Goal: Check status: Check status

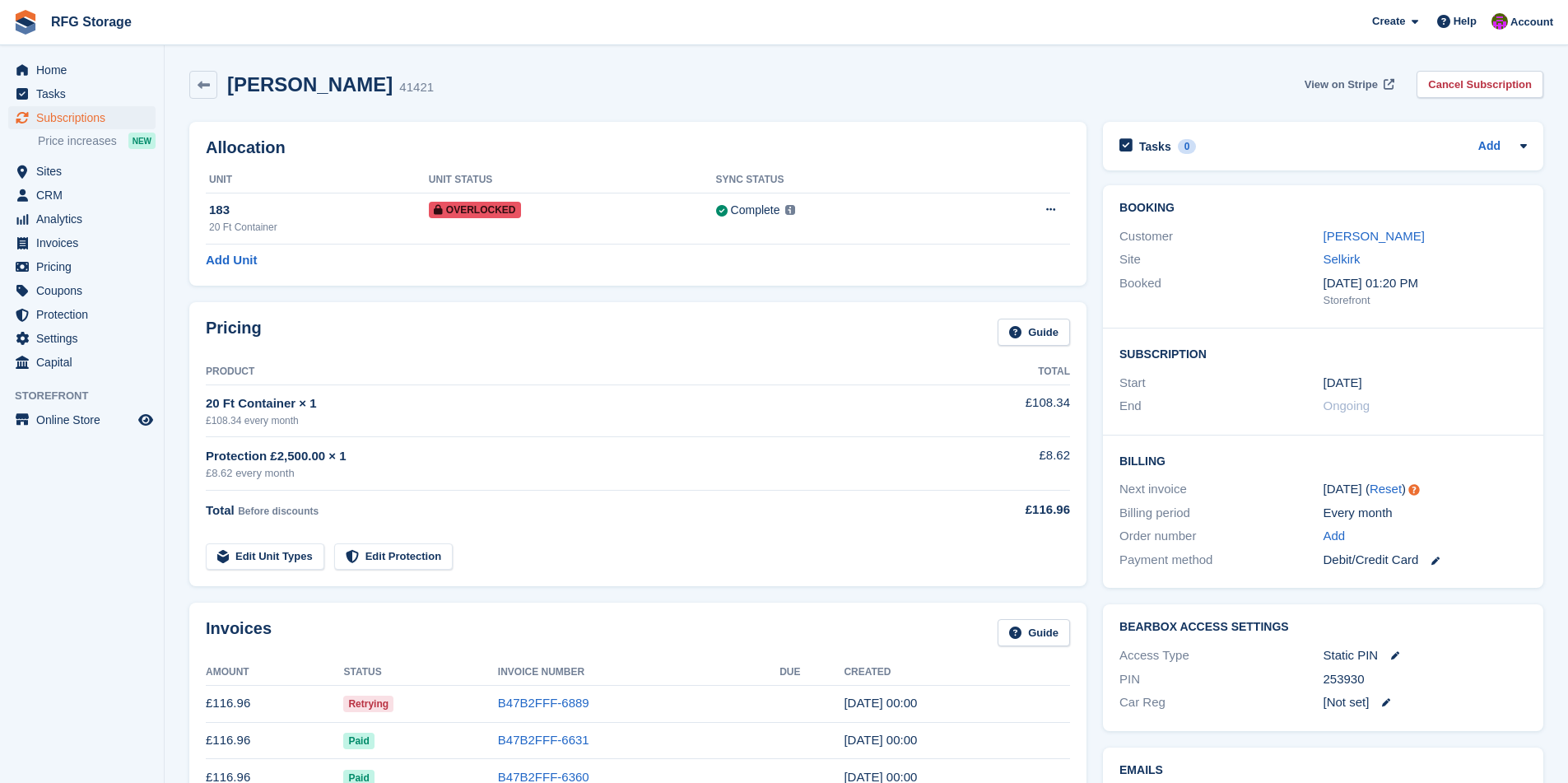
click at [1312, 81] on span "View on Stripe" at bounding box center [1340, 85] width 73 height 17
